Goal: Find specific page/section: Find specific page/section

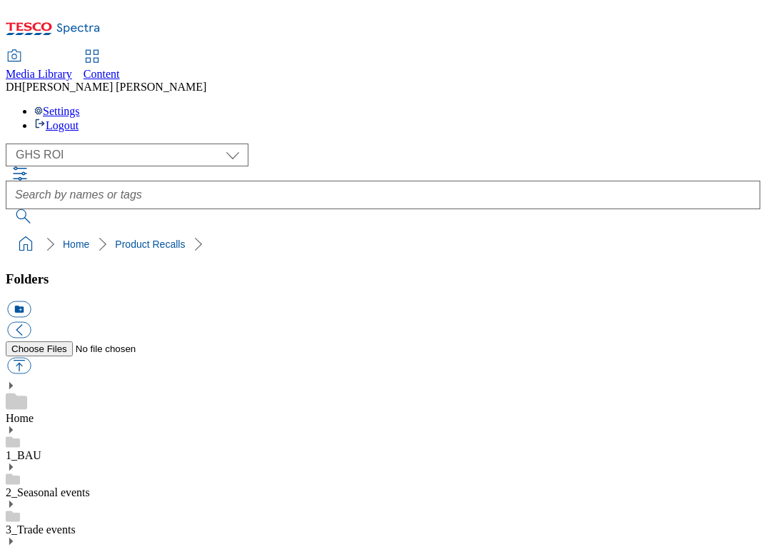
select select "flare-ghs-roi"
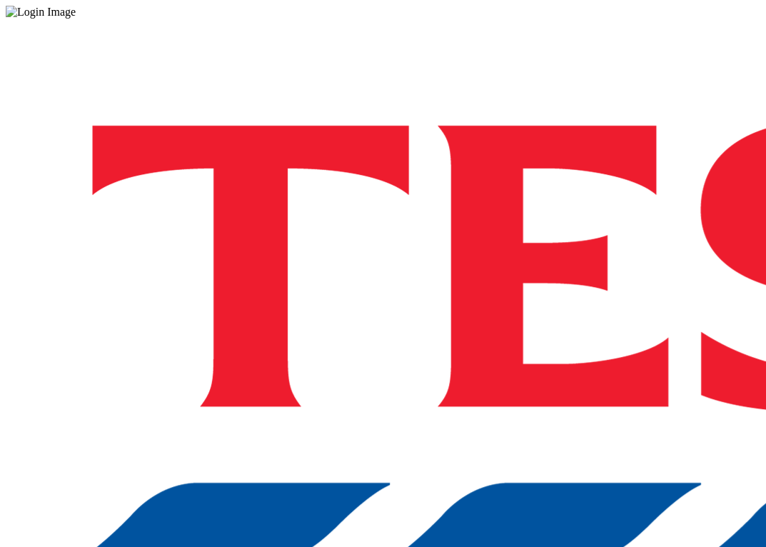
click at [540, 341] on div "Log in to the Spectra’s dashboard using Tesco’s credentials. If you don’t have …" at bounding box center [383, 374] width 755 height 710
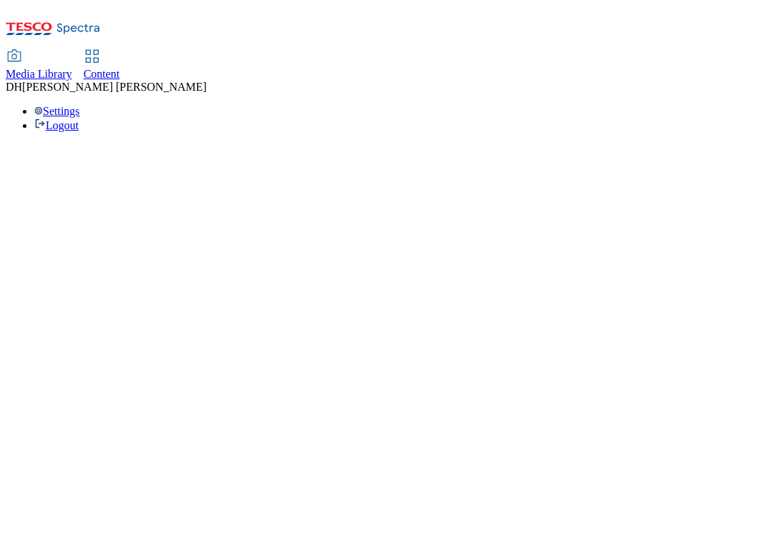
select select "flare-ghs-roi"
